Goal: Task Accomplishment & Management: Complete application form

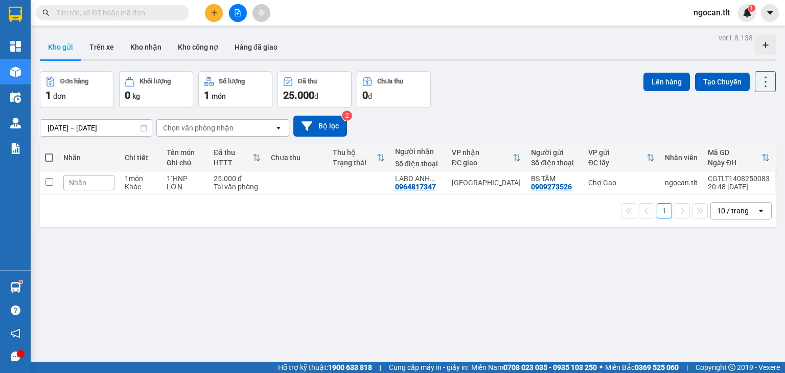
click at [106, 18] on span at bounding box center [112, 12] width 153 height 15
click at [108, 16] on input "text" at bounding box center [116, 12] width 121 height 11
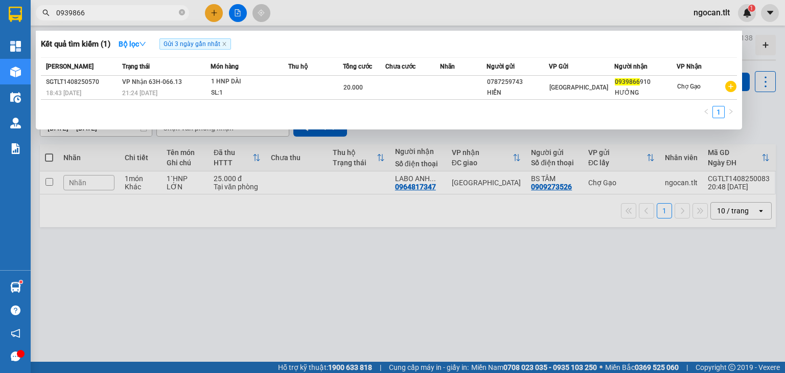
drag, startPoint x: 95, startPoint y: 0, endPoint x: 89, endPoint y: 16, distance: 17.5
click at [91, 8] on div "Kết quả [PERSON_NAME] ( 1 ) Bộ lọc Gửi 3 ngày gần nhất Mã ĐH Trạng thái Món hàn…" at bounding box center [99, 13] width 199 height 18
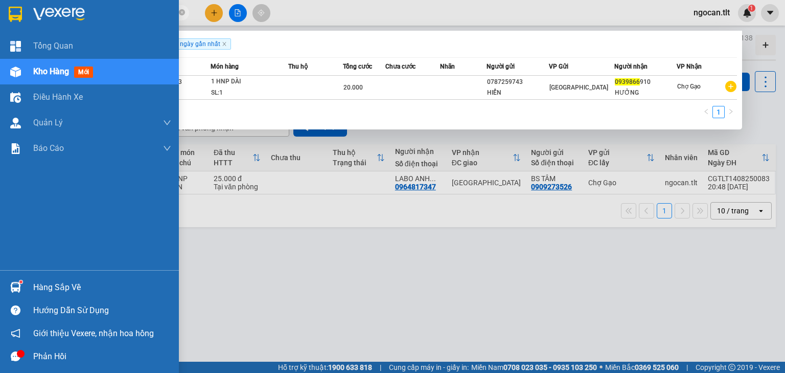
drag, startPoint x: 89, startPoint y: 15, endPoint x: 8, endPoint y: 15, distance: 81.3
click at [7, 15] on section "Kết quả [PERSON_NAME] ( 1 ) Bộ lọc Gửi 3 ngày gần nhất Mã ĐH Trạng thái Món hàn…" at bounding box center [392, 186] width 785 height 373
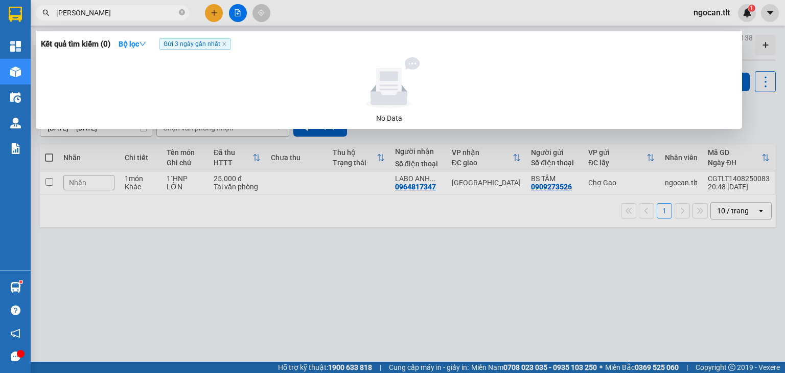
click at [115, 18] on input "[PERSON_NAME]" at bounding box center [116, 12] width 121 height 11
drag, startPoint x: 115, startPoint y: 18, endPoint x: 60, endPoint y: 17, distance: 55.2
click at [60, 17] on input "[PERSON_NAME]" at bounding box center [116, 12] width 121 height 11
click at [107, 16] on input "[PERSON_NAME]" at bounding box center [116, 12] width 121 height 11
click at [72, 13] on input "0333247677" at bounding box center [116, 12] width 121 height 11
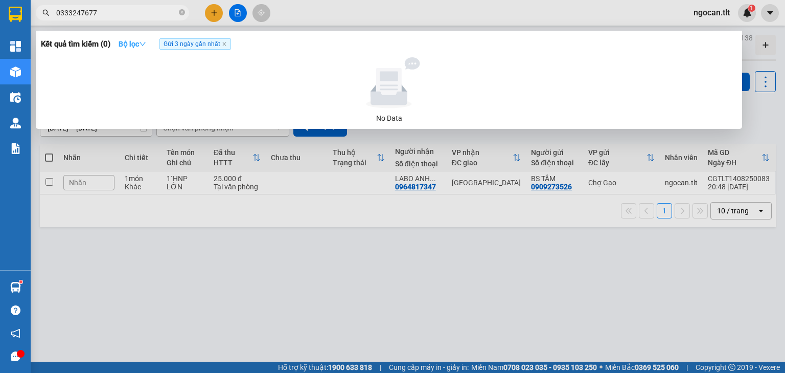
type input "0333247677"
click at [132, 41] on strong "Bộ lọc" at bounding box center [133, 44] width 28 height 8
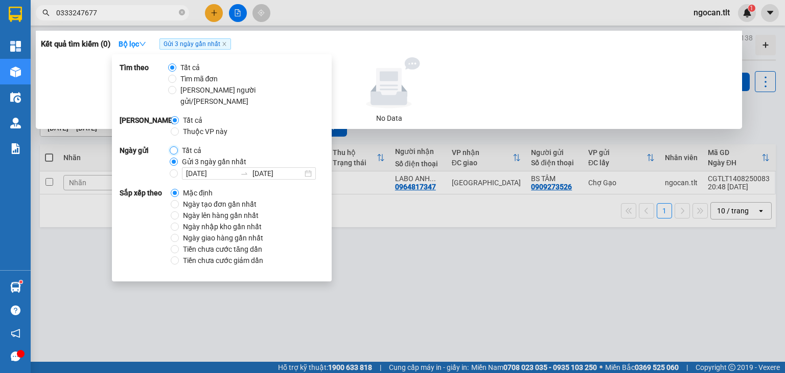
click at [176, 146] on input "Tất cả" at bounding box center [174, 150] width 8 height 8
radio input "true"
radio input "false"
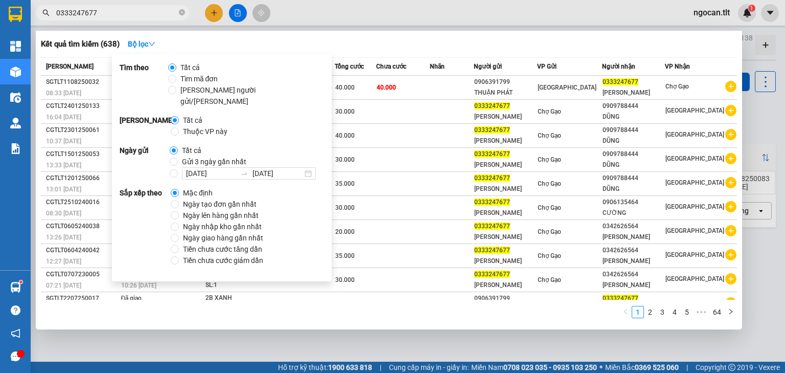
click at [126, 19] on span "0333247677" at bounding box center [112, 12] width 153 height 15
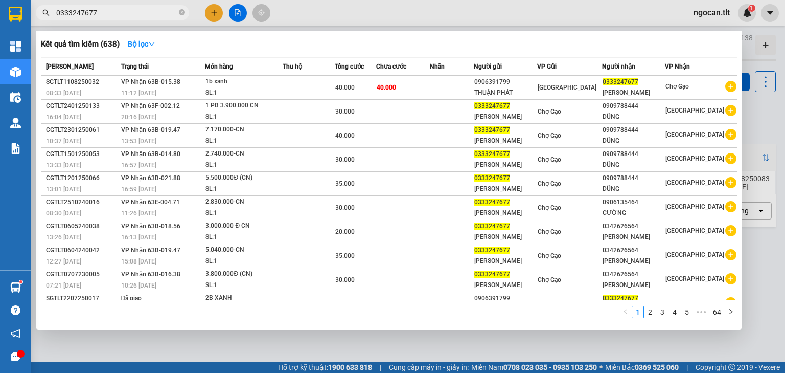
click at [115, 17] on input "0333247677" at bounding box center [116, 12] width 121 height 11
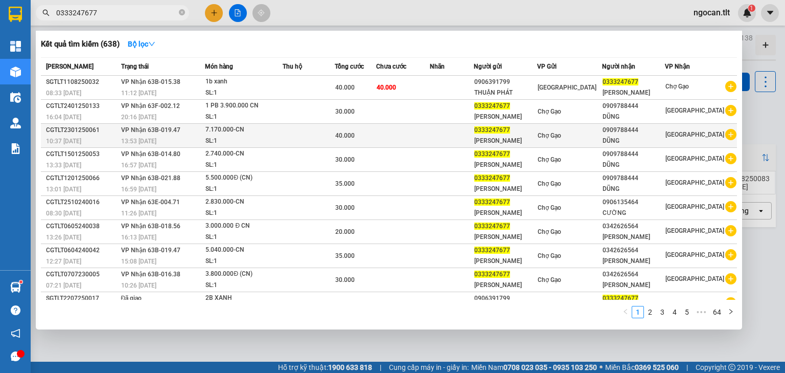
drag, startPoint x: 115, startPoint y: 17, endPoint x: 389, endPoint y: 123, distance: 293.4
click at [31, 22] on div "Kết quả [PERSON_NAME] ( 638 ) Bộ lọc Mã ĐH Trạng thái Món hàng Thu hộ Tổng [PER…" at bounding box center [99, 13] width 199 height 18
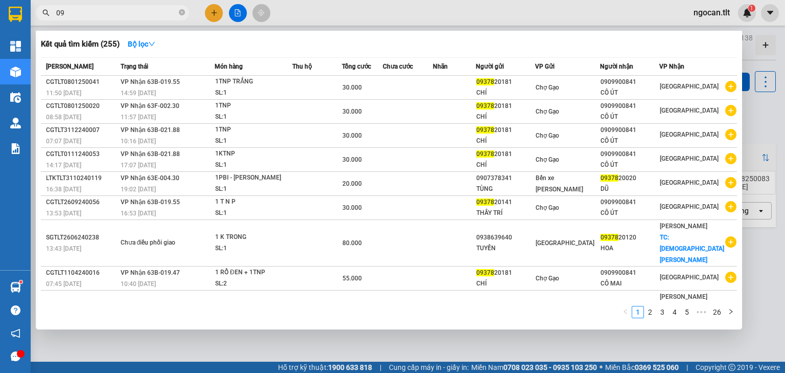
type input "0"
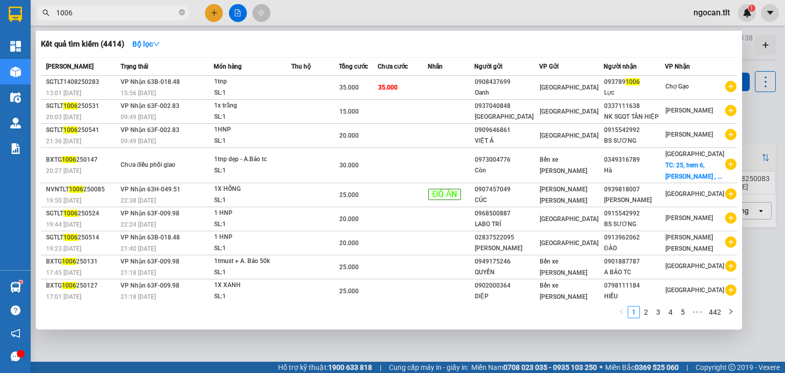
type input "1006"
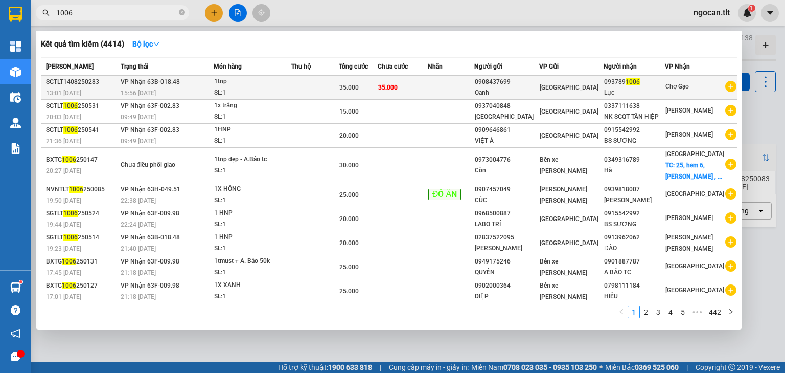
click at [597, 77] on td "[GEOGRAPHIC_DATA]" at bounding box center [571, 88] width 64 height 24
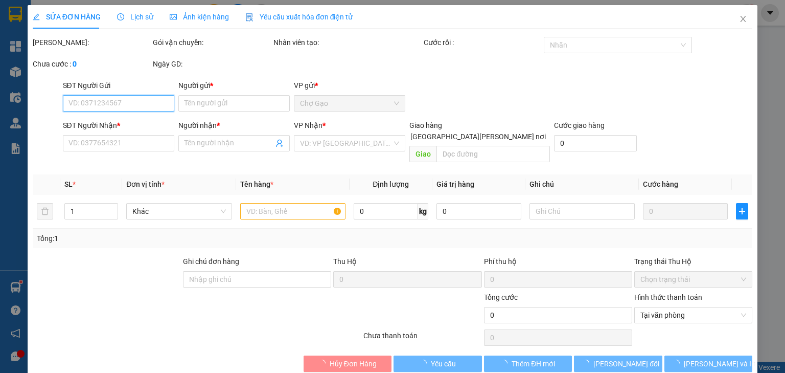
type input "0908437699"
type input "Oanh"
type input "0937891006"
type input "Lực"
type input "35.000"
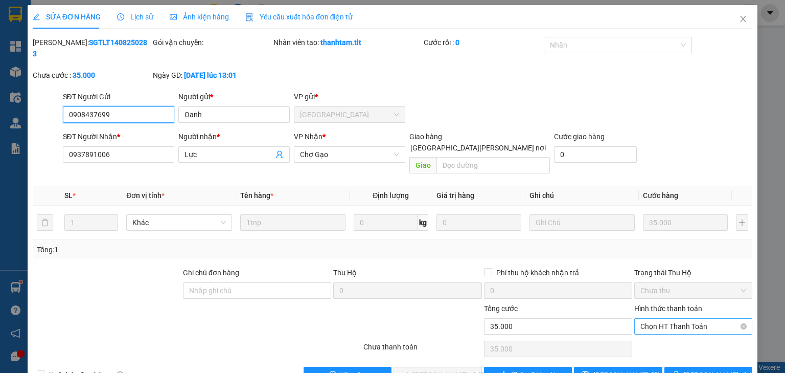
click at [672, 318] on span "Chọn HT Thanh Toán" at bounding box center [693, 325] width 106 height 15
click at [664, 327] on div "Tại văn phòng" at bounding box center [687, 323] width 105 height 11
type input "0"
click at [451, 369] on span "[PERSON_NAME] và [PERSON_NAME] hàng" at bounding box center [482, 374] width 138 height 11
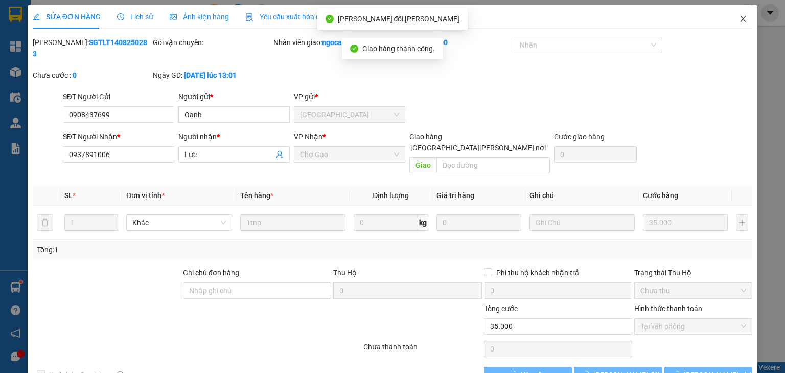
click at [739, 18] on icon "close" at bounding box center [743, 19] width 8 height 8
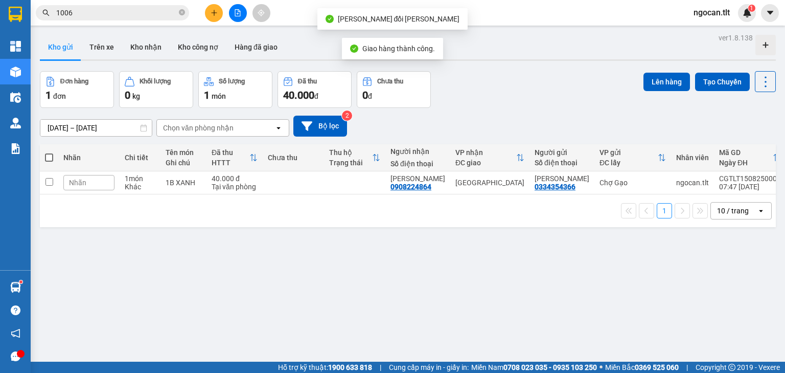
click at [104, 9] on input "1006" at bounding box center [116, 12] width 121 height 11
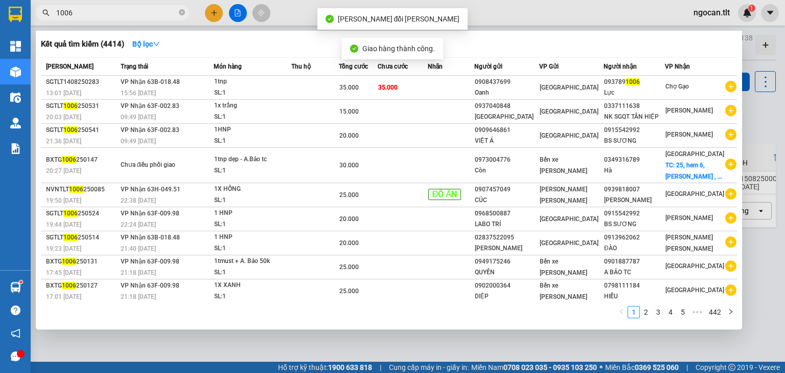
click at [105, 9] on input "1006" at bounding box center [116, 12] width 121 height 11
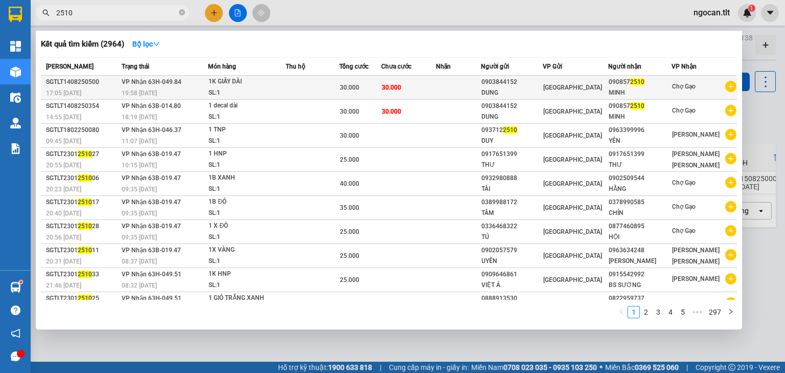
type input "2510"
click at [533, 96] on div "DUNG" at bounding box center [511, 92] width 61 height 11
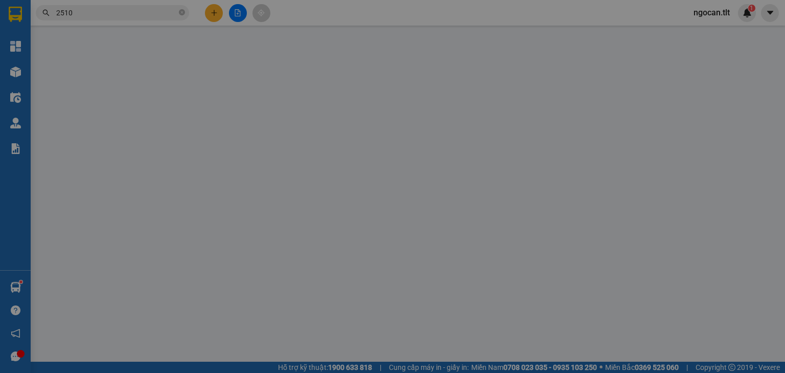
type input "0903844152"
type input "DUNG"
type input "0908572510"
type input "MINH"
type input "30.000"
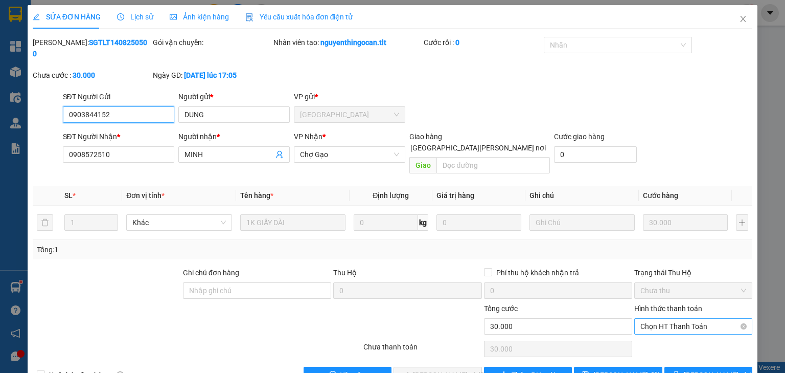
drag, startPoint x: 684, startPoint y: 307, endPoint x: 681, endPoint y: 311, distance: 5.8
click at [684, 318] on span "Chọn HT Thanh Toán" at bounding box center [693, 325] width 106 height 15
click at [667, 324] on div "Tại văn phòng" at bounding box center [687, 323] width 105 height 11
type input "0"
click at [472, 366] on button "[PERSON_NAME] và [PERSON_NAME] hàng" at bounding box center [437, 374] width 88 height 16
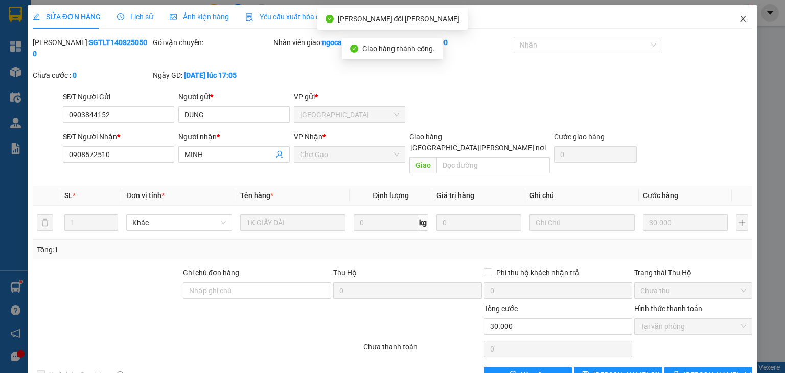
click at [730, 20] on span "Close" at bounding box center [743, 19] width 29 height 29
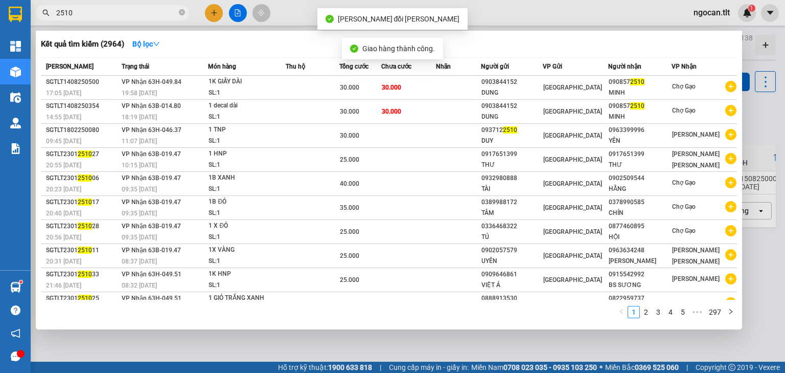
click at [122, 15] on input "2510" at bounding box center [116, 12] width 121 height 11
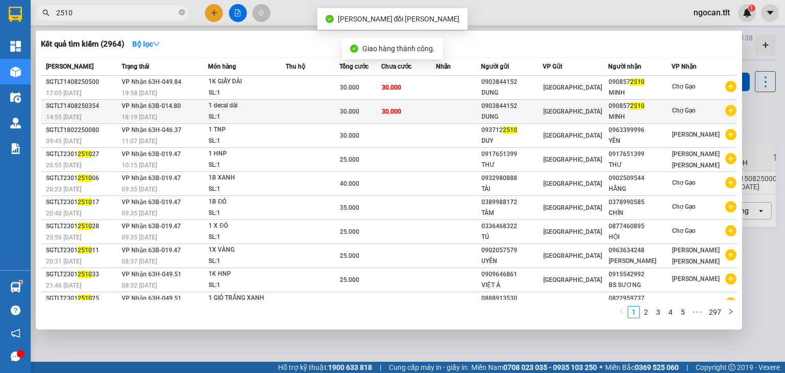
click at [345, 109] on span "30.000" at bounding box center [349, 111] width 19 height 7
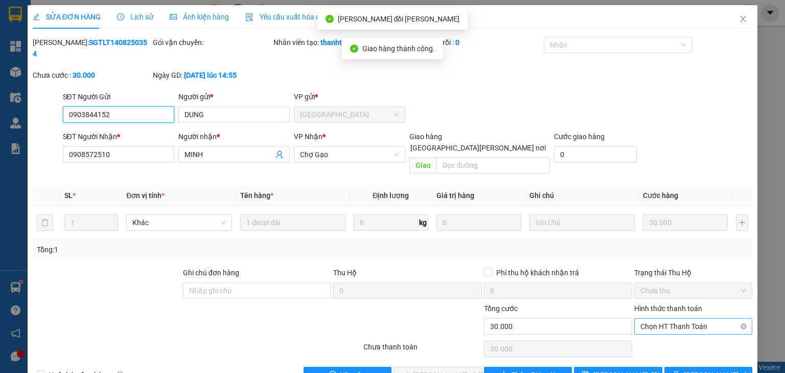
drag, startPoint x: 670, startPoint y: 300, endPoint x: 669, endPoint y: 311, distance: 10.3
click at [670, 318] on span "Chọn HT Thanh Toán" at bounding box center [693, 325] width 106 height 15
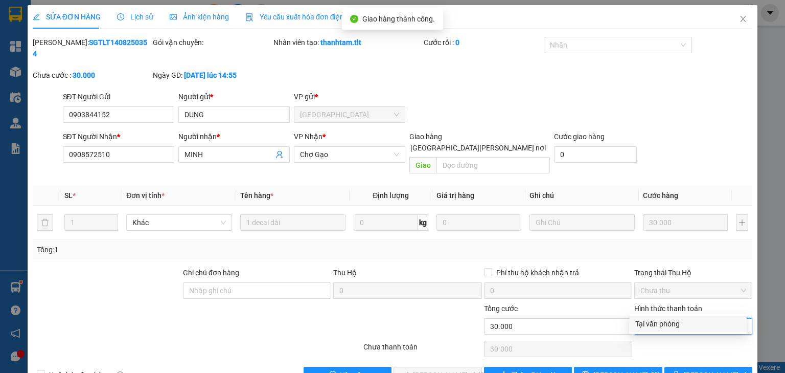
click at [668, 319] on div "Tại văn phòng" at bounding box center [687, 323] width 105 height 11
type input "0"
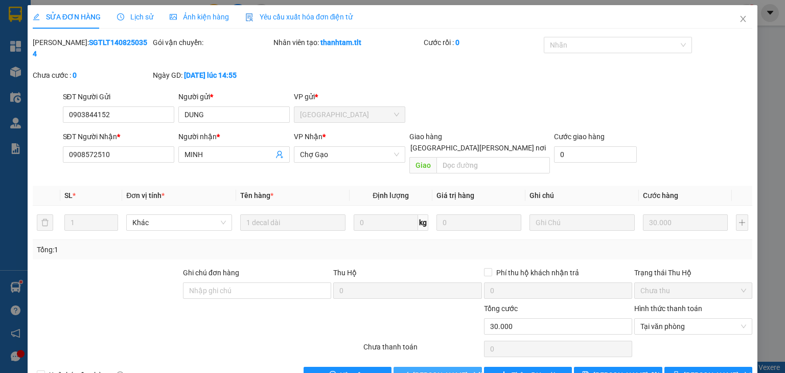
click at [451, 369] on span "[PERSON_NAME] và [PERSON_NAME] hàng" at bounding box center [482, 374] width 138 height 11
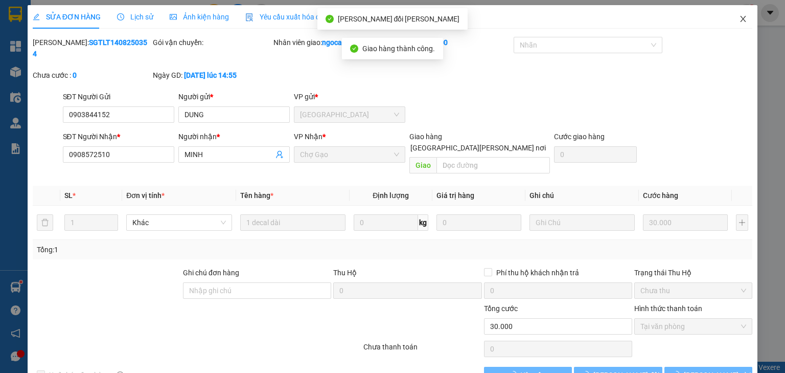
click at [739, 18] on icon "close" at bounding box center [743, 19] width 8 height 8
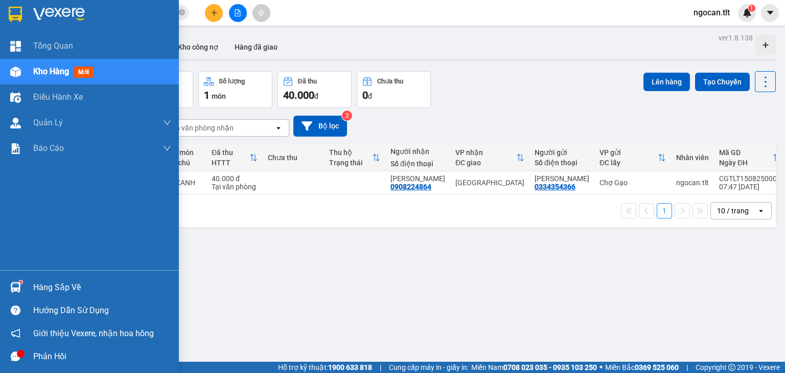
click at [0, 273] on div "Hàng sắp về Hướng dẫn sử dụng Giới thiệu Vexere, nhận hoa hồng Phản hồi" at bounding box center [89, 319] width 179 height 98
click at [0, 275] on div "Hàng sắp về Hướng dẫn sử dụng Giới thiệu Vexere, nhận hoa hồng Phản hồi" at bounding box center [89, 319] width 179 height 98
click at [8, 278] on div "Hàng sắp về" at bounding box center [89, 286] width 179 height 23
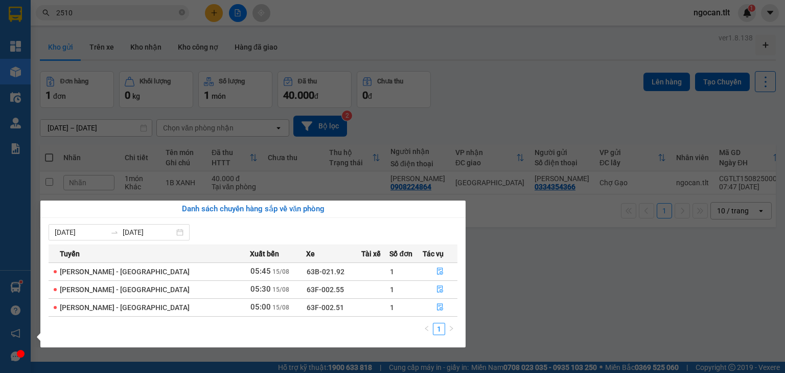
click at [452, 152] on section "Kết quả [PERSON_NAME] ( 2964 ) Bộ lọc Mã ĐH Trạng thái Món hàng Thu hộ Tổng [PE…" at bounding box center [392, 186] width 785 height 373
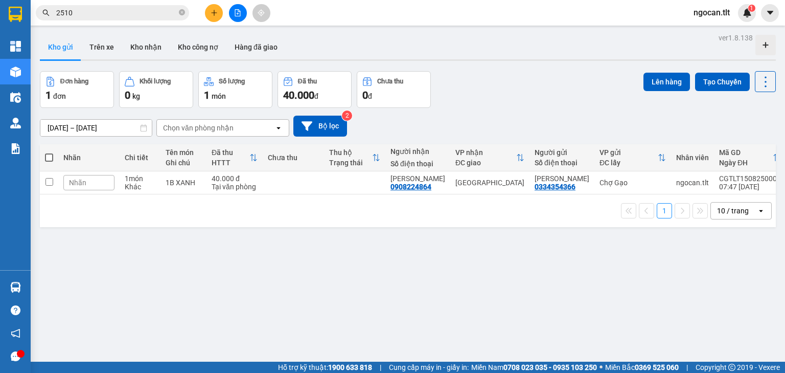
drag, startPoint x: 180, startPoint y: 9, endPoint x: 173, endPoint y: 9, distance: 7.2
click at [180, 9] on span at bounding box center [182, 13] width 6 height 10
click at [77, 12] on input "text" at bounding box center [116, 12] width 121 height 11
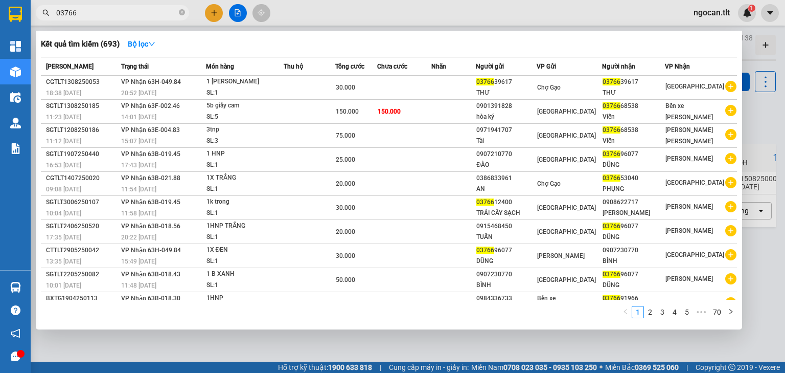
type input "03766"
drag, startPoint x: 100, startPoint y: 5, endPoint x: 69, endPoint y: 0, distance: 31.1
click at [73, 12] on span "03766" at bounding box center [112, 12] width 153 height 15
